Goal: Task Accomplishment & Management: Manage account settings

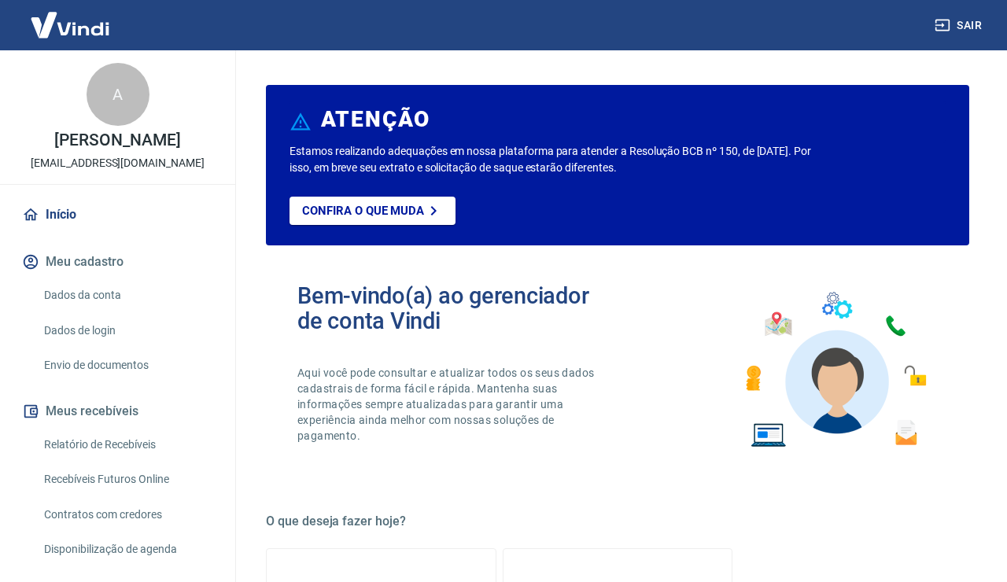
click at [95, 263] on button "Meu cadastro" at bounding box center [117, 262] width 197 height 35
